Goal: Information Seeking & Learning: Learn about a topic

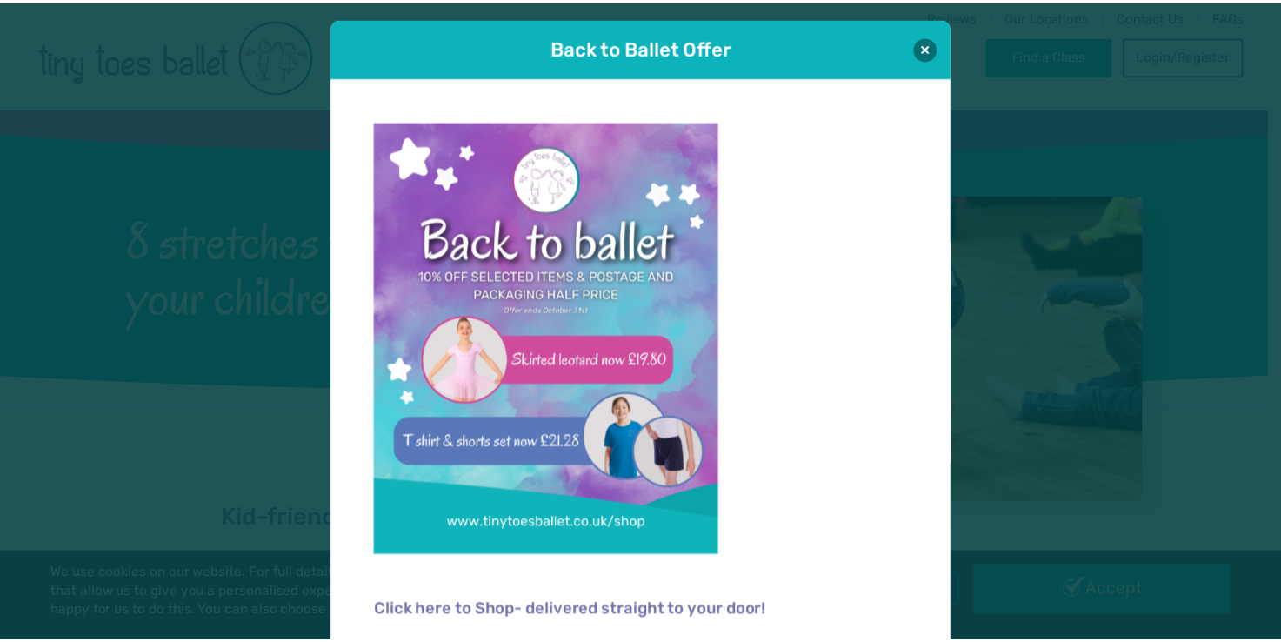
scroll to position [11, 0]
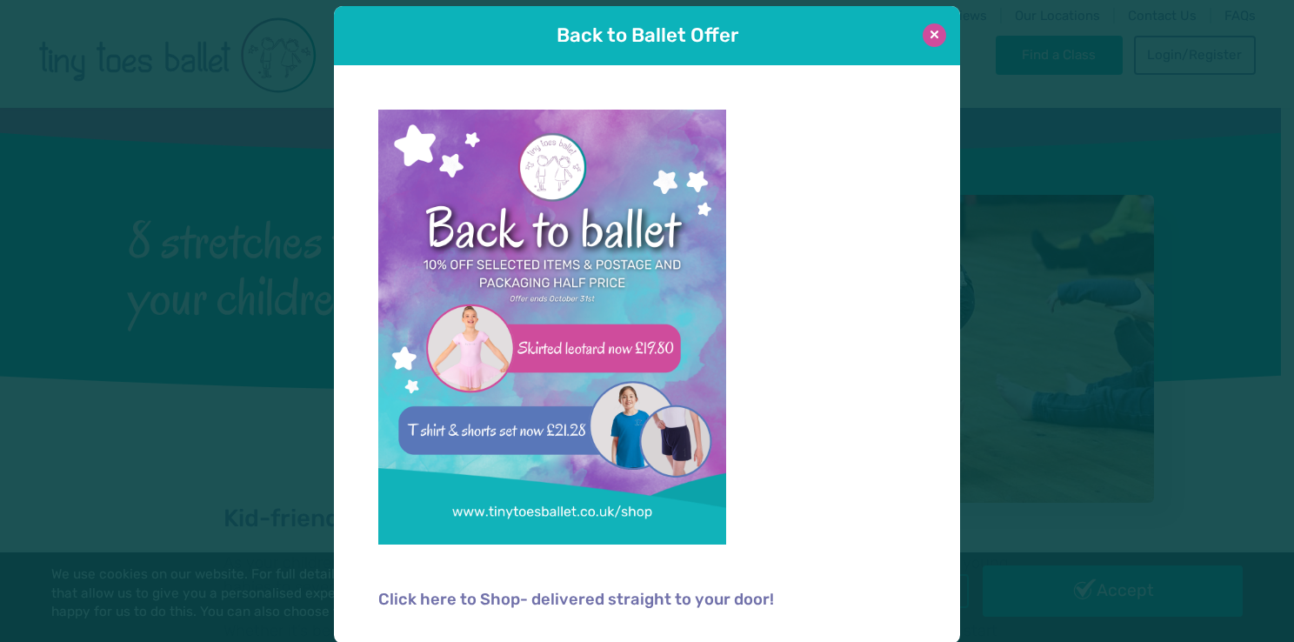
click at [923, 37] on button at bounding box center [934, 34] width 23 height 23
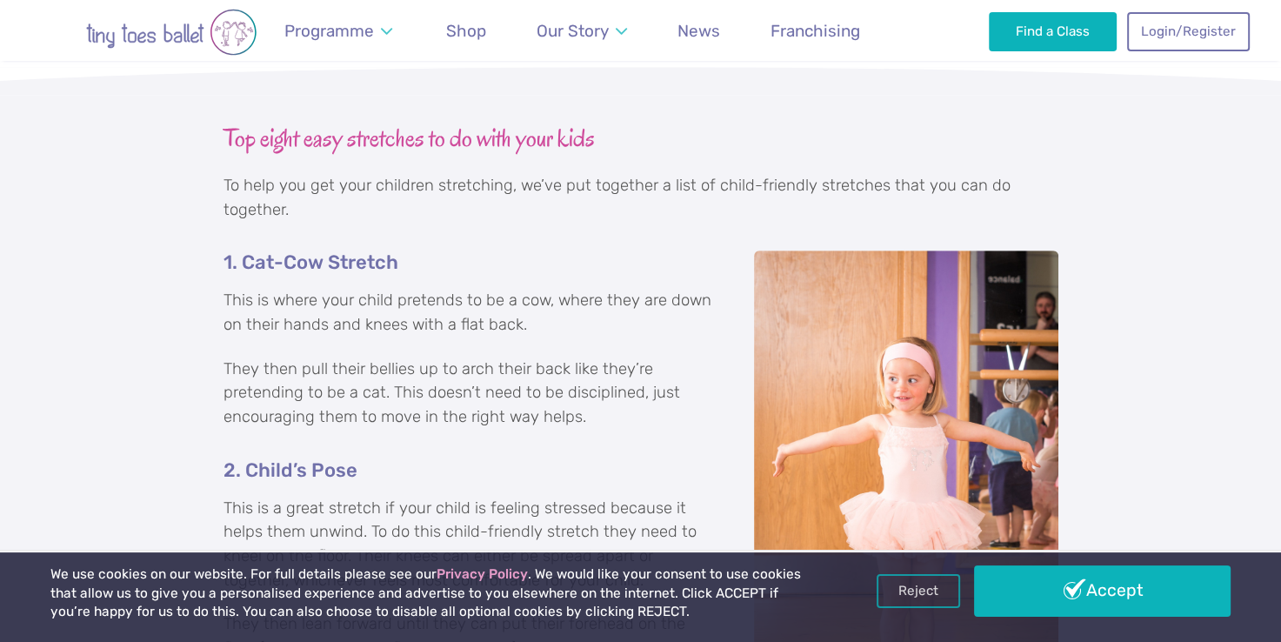
scroll to position [1684, 0]
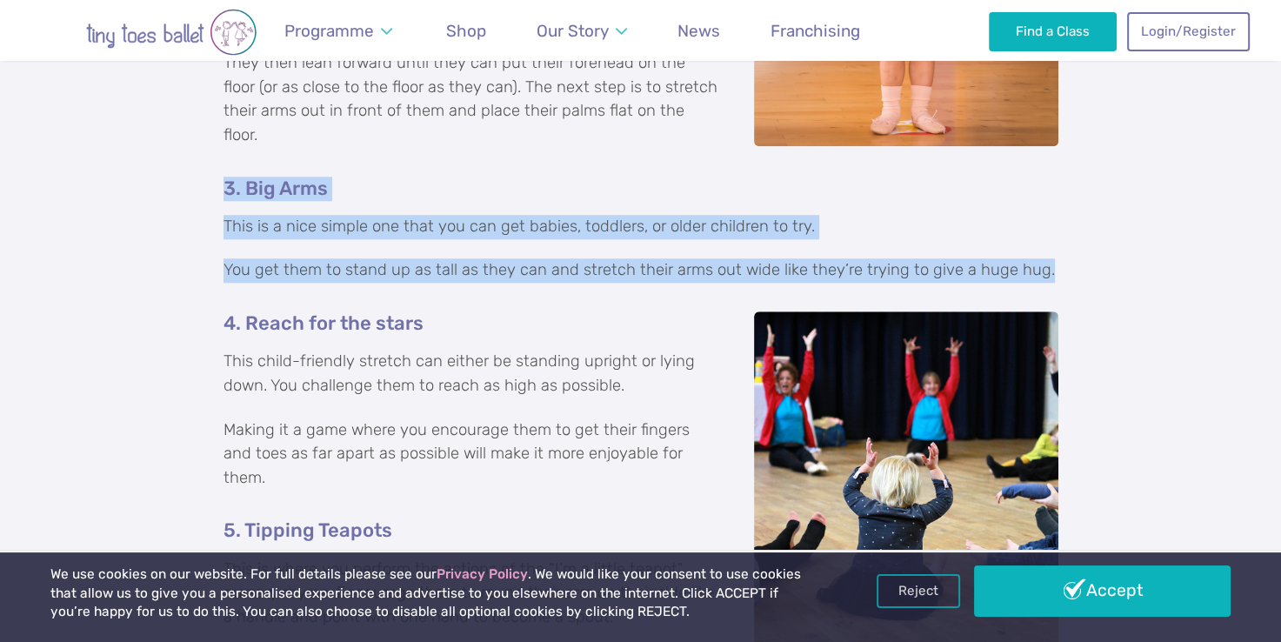
drag, startPoint x: 1036, startPoint y: 246, endPoint x: 204, endPoint y: 159, distance: 837.0
click at [204, 159] on div "Top eight easy stretches to do with your kids To help you get your children str…" at bounding box center [640, 557] width 1281 height 2102
copy div "3. Big Arms This is a nice simple one that you can get babies, toddlers, or old…"
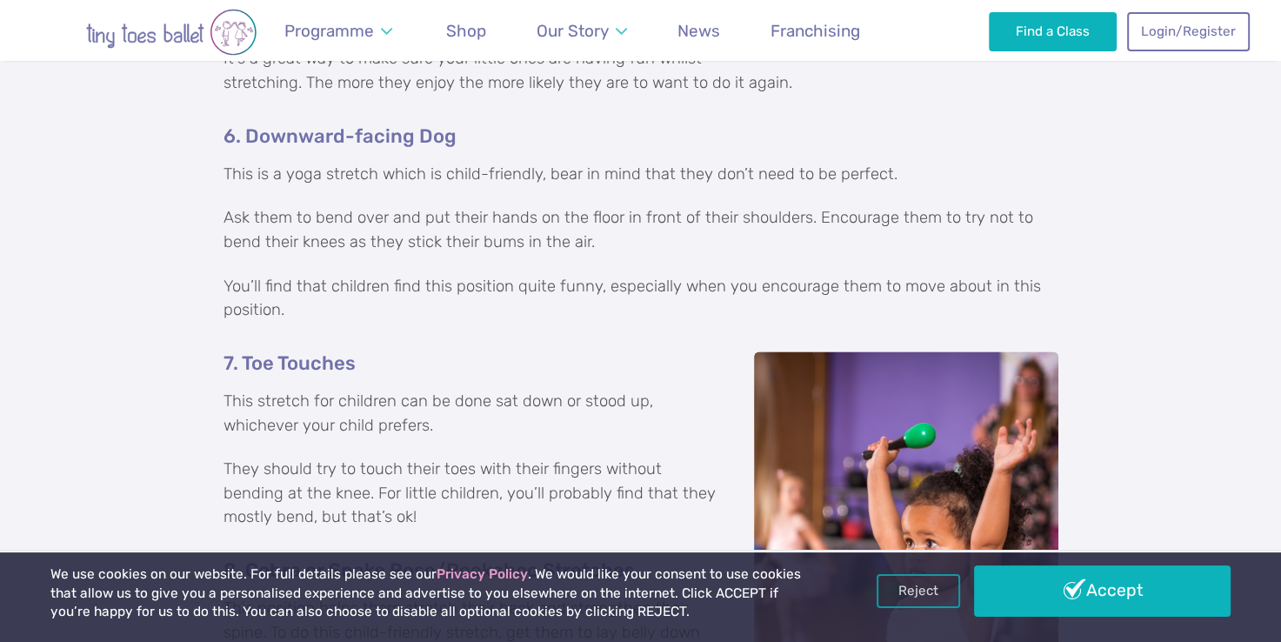
scroll to position [2395, 0]
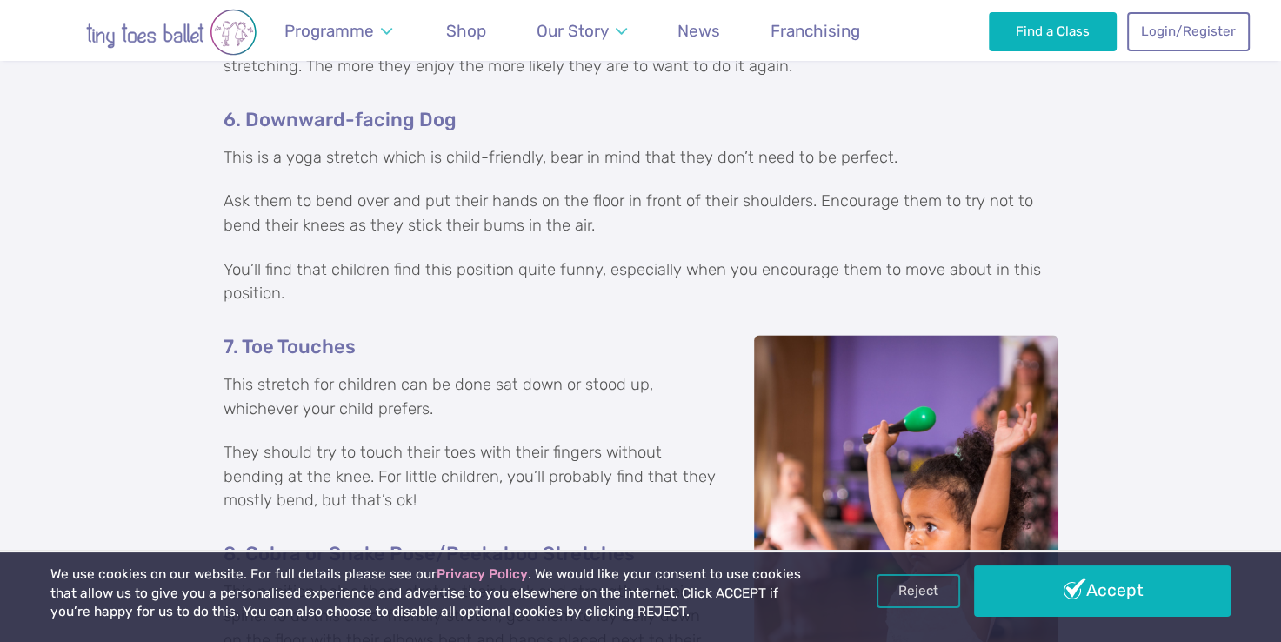
click at [381, 481] on p "They should try to touch their toes with their fingers without bending at the k…" at bounding box center [641, 477] width 835 height 72
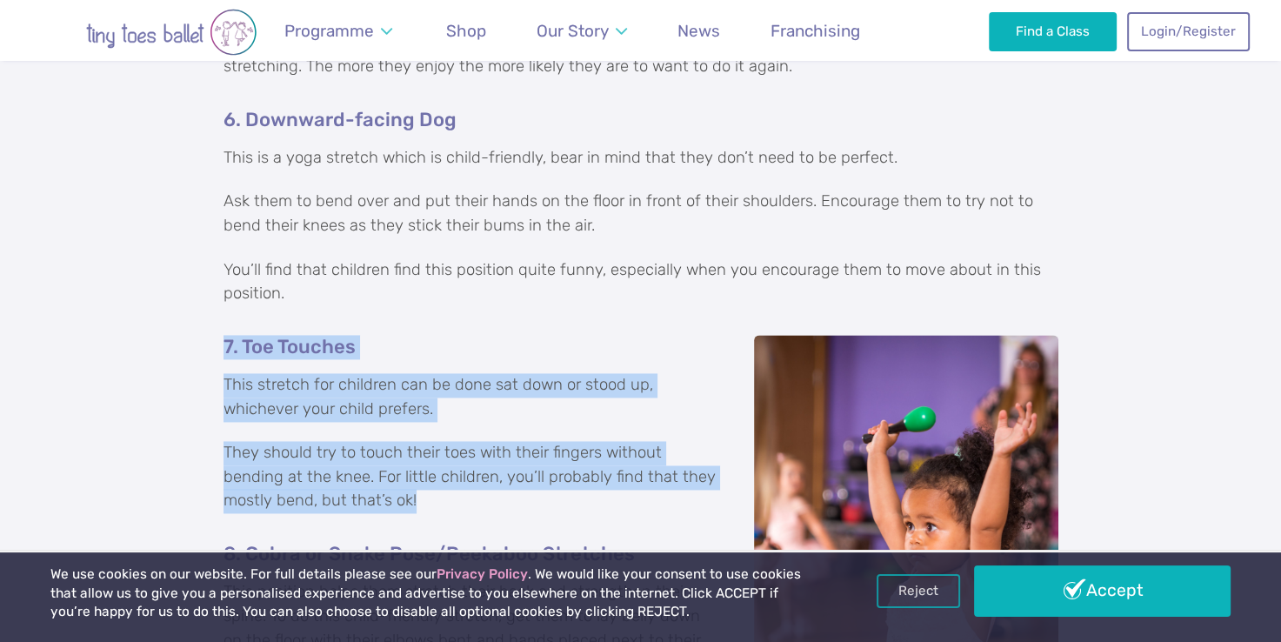
drag, startPoint x: 380, startPoint y: 480, endPoint x: 221, endPoint y: 323, distance: 223.9
drag, startPoint x: 221, startPoint y: 323, endPoint x: 254, endPoint y: 326, distance: 33.2
click at [254, 335] on h5 "7. Toe Touches" at bounding box center [641, 347] width 835 height 24
click at [284, 335] on h5 "7. Toe Touches" at bounding box center [641, 347] width 835 height 24
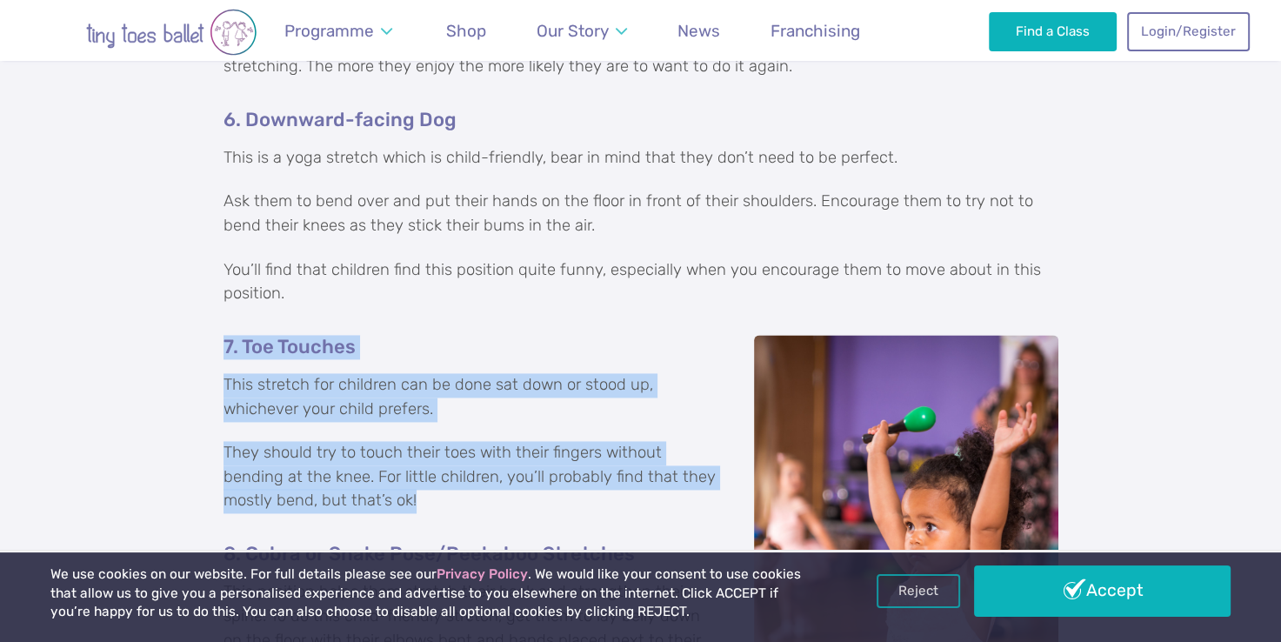
drag, startPoint x: 225, startPoint y: 318, endPoint x: 378, endPoint y: 471, distance: 216.5
drag, startPoint x: 378, startPoint y: 471, endPoint x: 321, endPoint y: 324, distance: 158.6
copy div "7. Toe Touches This stretch for children can be done sat down or stood up, whic…"
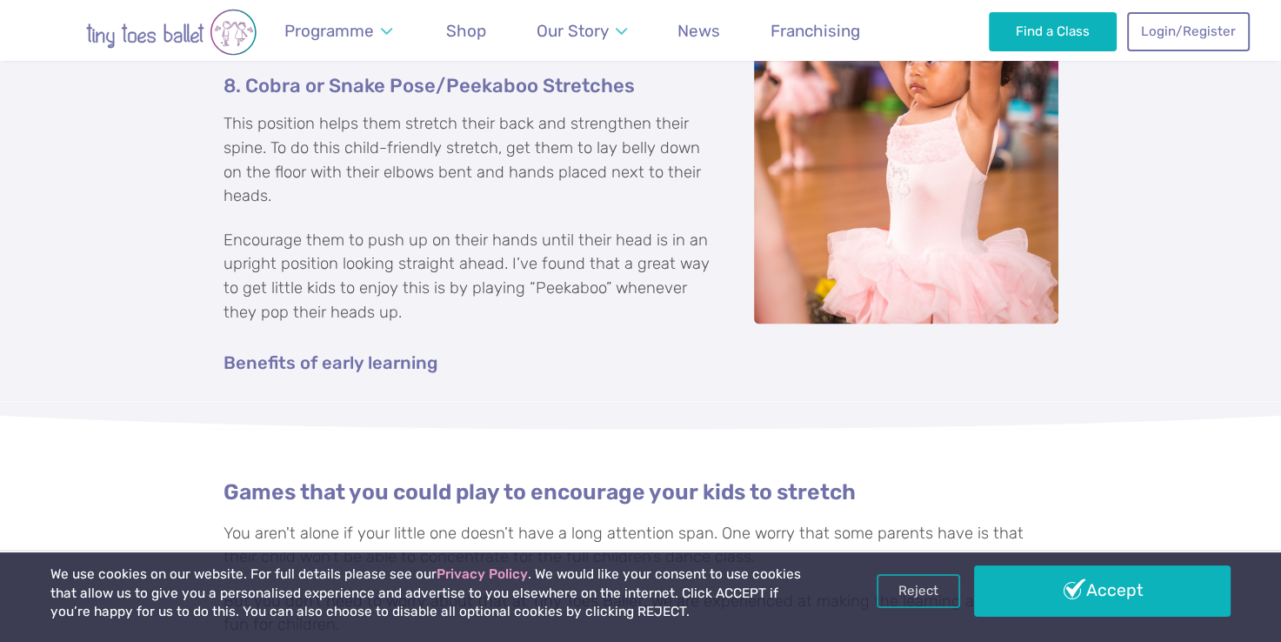
scroll to position [2870, 0]
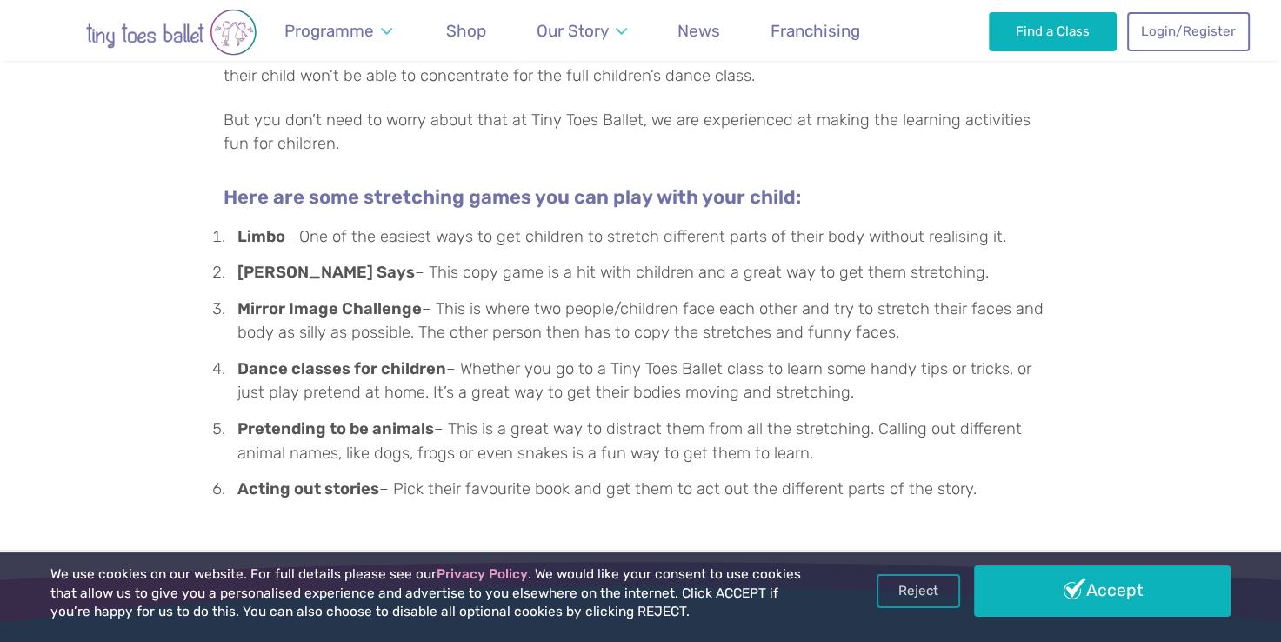
scroll to position [3358, 0]
